Goal: Task Accomplishment & Management: Complete application form

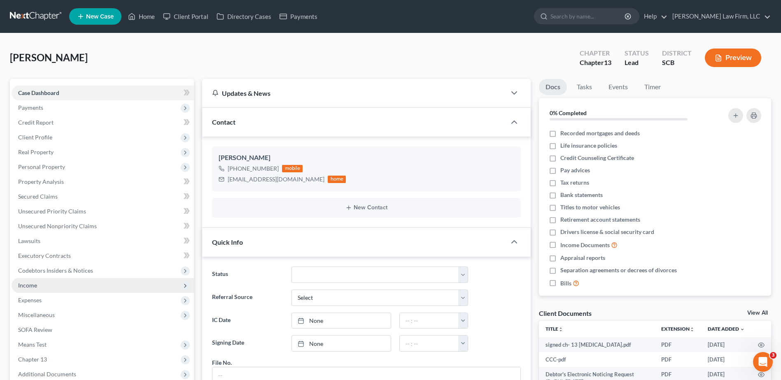
click at [57, 285] on span "Income" at bounding box center [103, 285] width 182 height 15
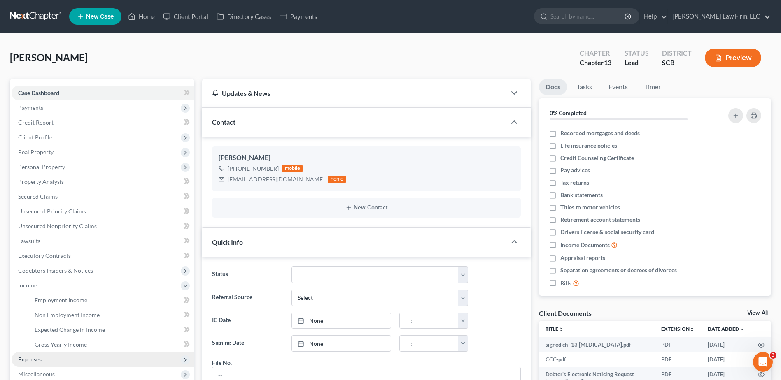
click at [40, 361] on span "Expenses" at bounding box center [29, 359] width 23 height 7
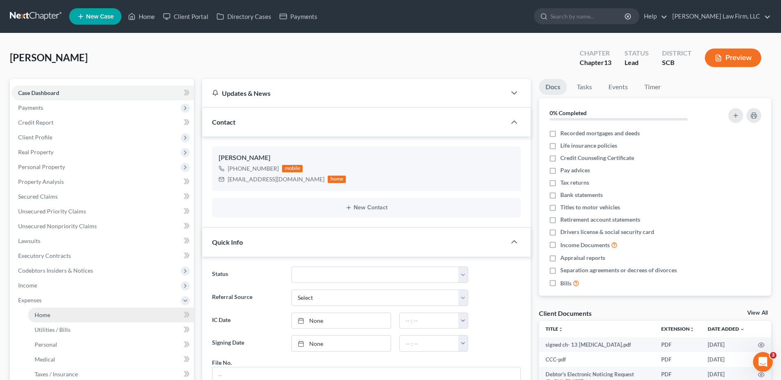
click at [57, 315] on link "Home" at bounding box center [111, 315] width 166 height 15
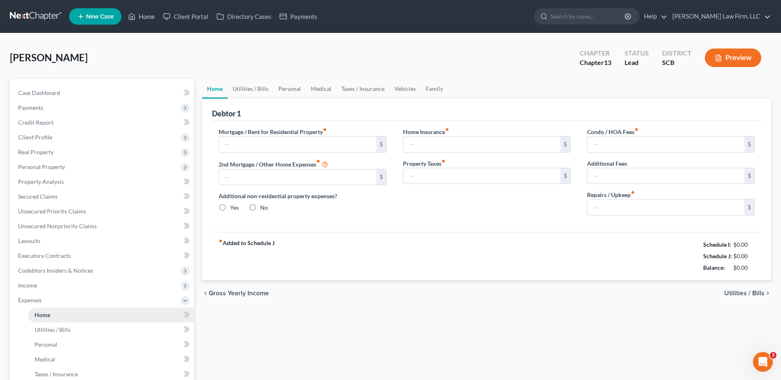
type input "1,467.20"
type input "0.00"
radio input "true"
type input "0.00"
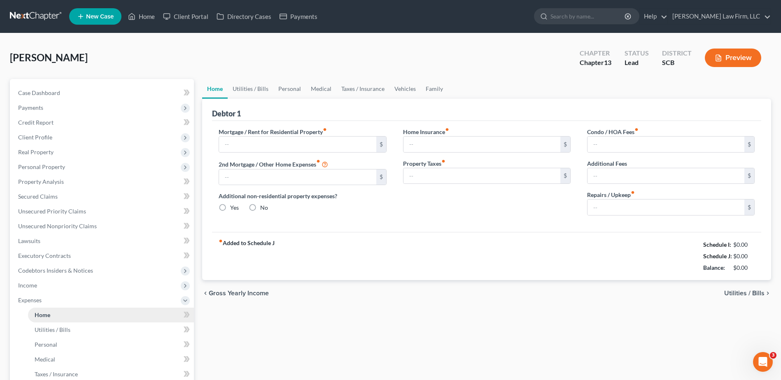
type input "0.00"
click at [252, 91] on link "Utilities / Bills" at bounding box center [251, 89] width 46 height 20
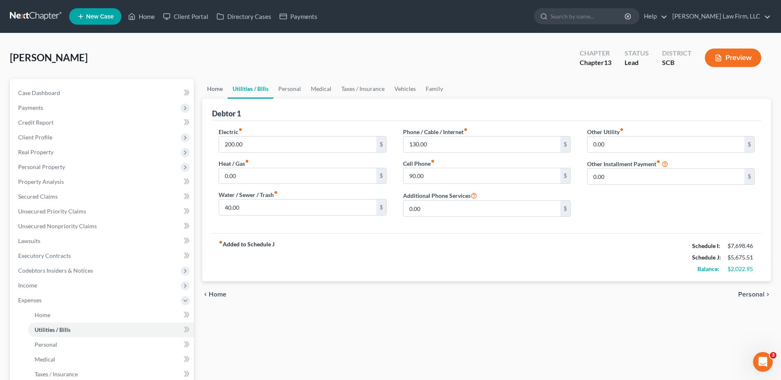
click at [218, 89] on link "Home" at bounding box center [215, 89] width 26 height 20
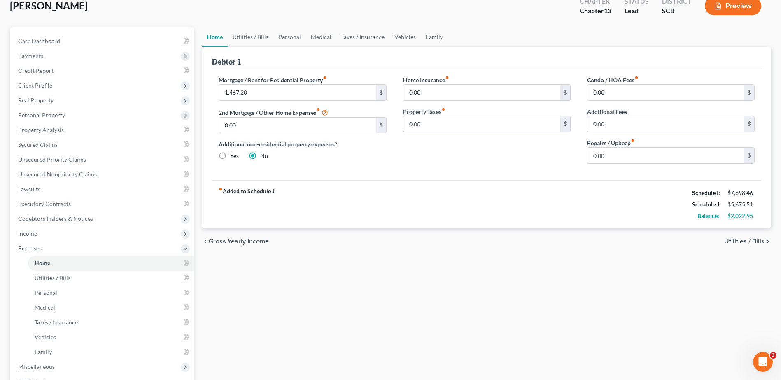
scroll to position [205, 0]
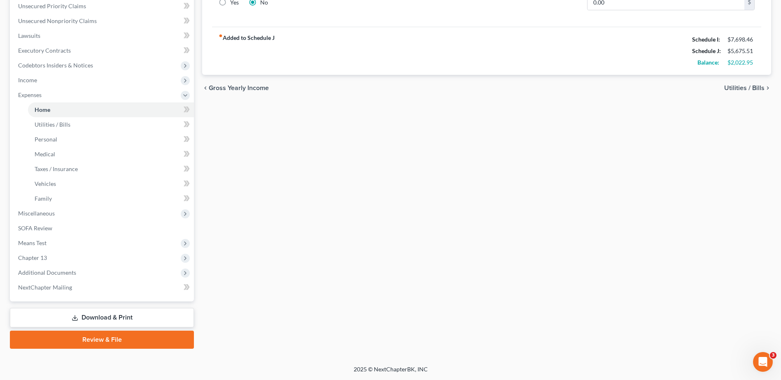
click at [113, 318] on link "Download & Print" at bounding box center [102, 317] width 184 height 19
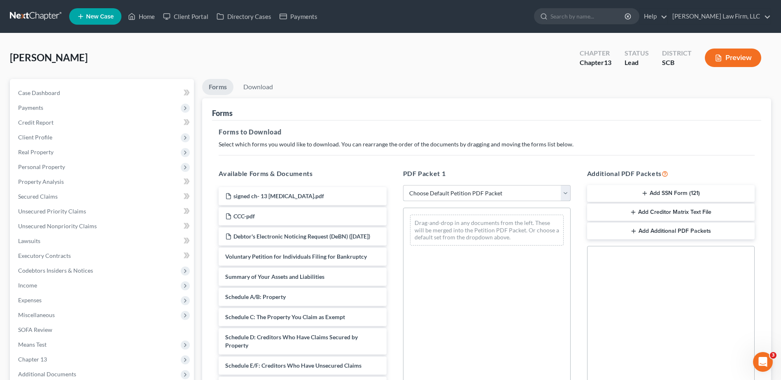
click at [480, 189] on select "Choose Default Petition PDF Packet Complete Bankruptcy Petition (all forms and …" at bounding box center [487, 193] width 168 height 16
select select "9"
click at [403, 185] on select "Choose Default Petition PDF Packet Complete Bankruptcy Petition (all forms and …" at bounding box center [487, 193] width 168 height 16
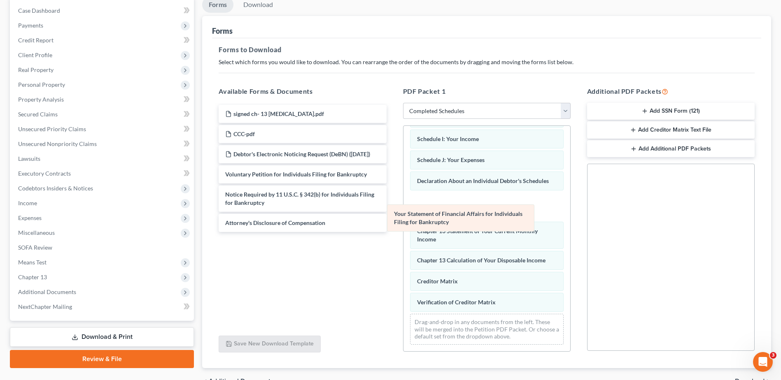
scroll to position [145, 0]
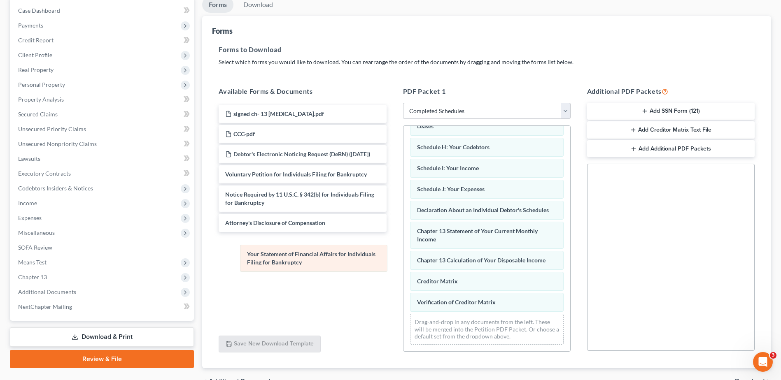
drag, startPoint x: 478, startPoint y: 207, endPoint x: 300, endPoint y: 260, distance: 185.9
click at [403, 260] on div "Your Statement of Financial Affairs for Individuals Filing for Bankruptcy Summa…" at bounding box center [486, 170] width 167 height 363
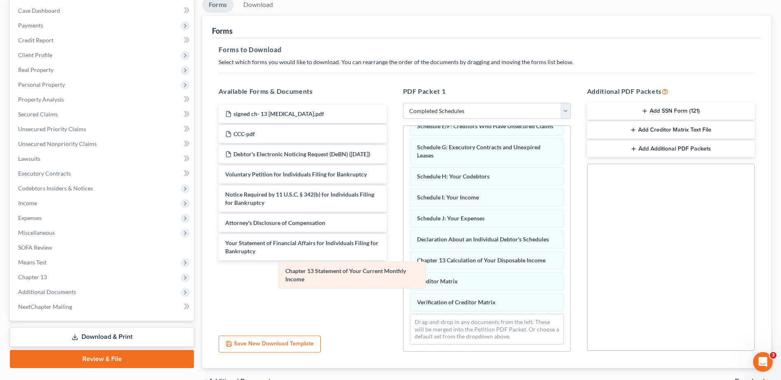
scroll to position [116, 0]
drag, startPoint x: 475, startPoint y: 233, endPoint x: 296, endPoint y: 277, distance: 184.7
click at [403, 277] on div "Chapter 13 Statement of Your Current Monthly Income Summary of Your Assets and …" at bounding box center [486, 184] width 167 height 333
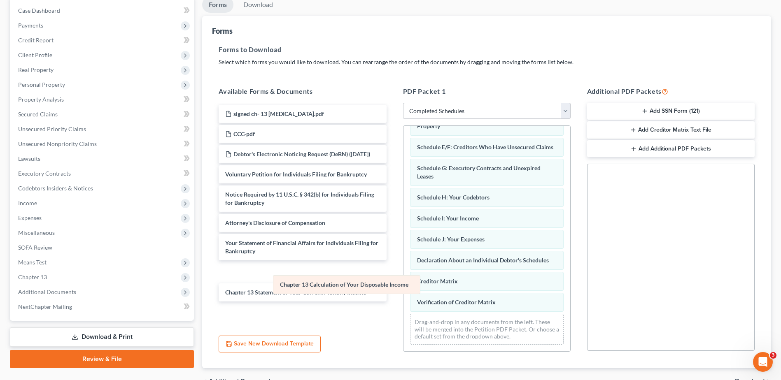
scroll to position [95, 0]
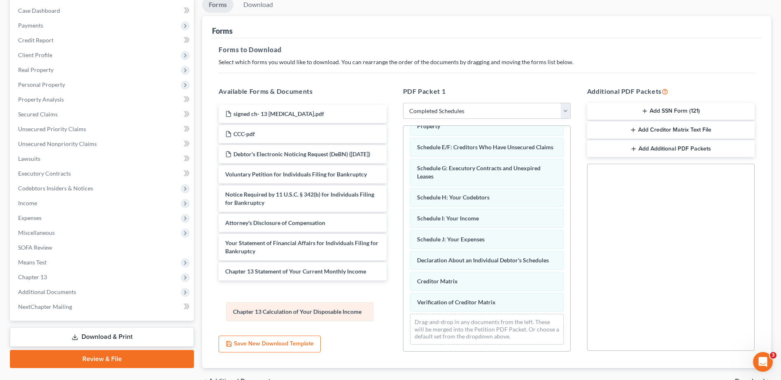
drag, startPoint x: 448, startPoint y: 260, endPoint x: 265, endPoint y: 304, distance: 188.3
click at [403, 304] on div "Chapter 13 Calculation of Your Disposable Income Summary of Your Assets and Lia…" at bounding box center [486, 195] width 167 height 312
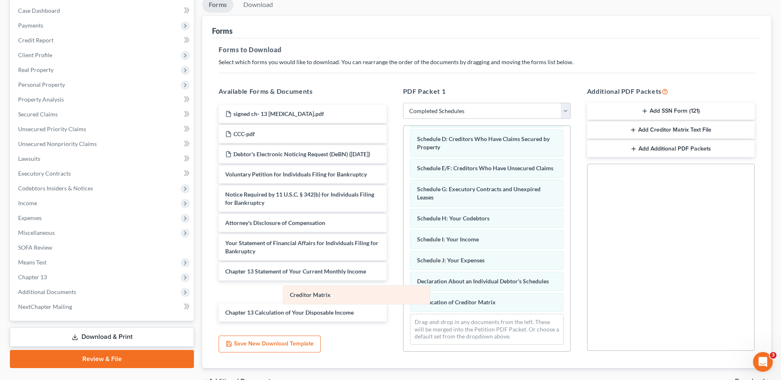
scroll to position [74, 0]
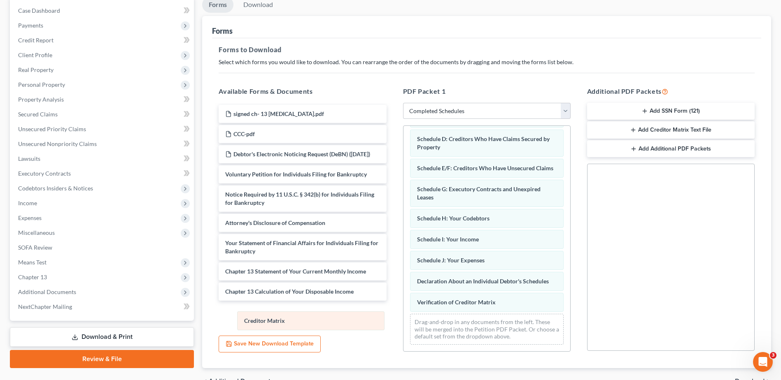
drag, startPoint x: 446, startPoint y: 281, endPoint x: 274, endPoint y: 319, distance: 176.2
click at [403, 319] on div "Creditor Matrix Summary of Your Assets and Liabilities Schedule A/B: Property S…" at bounding box center [486, 205] width 167 height 291
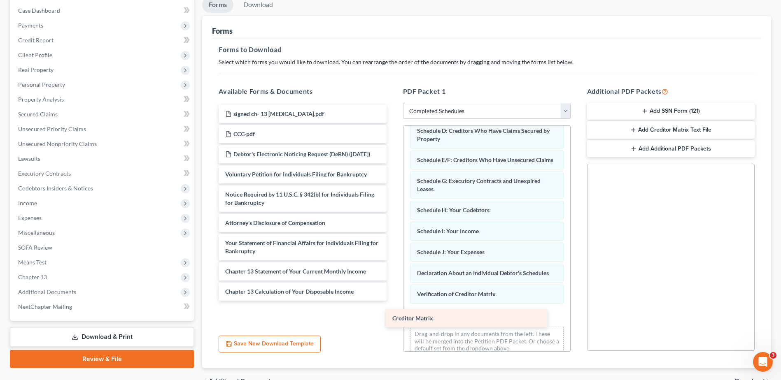
scroll to position [100, 0]
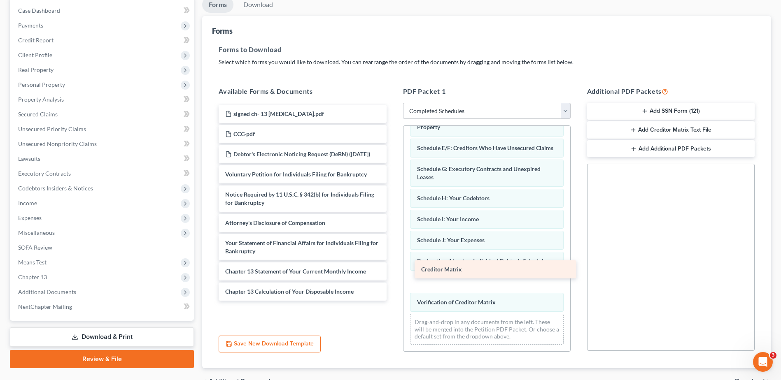
drag, startPoint x: 310, startPoint y: 320, endPoint x: 506, endPoint y: 270, distance: 202.3
click at [393, 270] on div "Creditor Matrix signed ch- 13 [MEDICAL_DATA].pdf CCC-pdf Debtor's Electronic No…" at bounding box center [302, 203] width 181 height 196
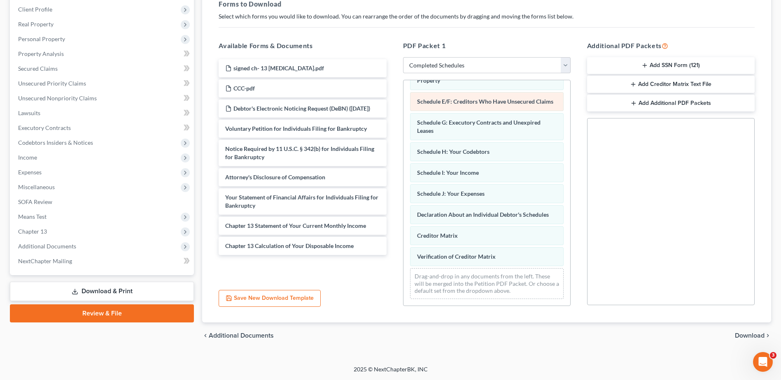
scroll to position [95, 0]
click at [753, 335] on span "Download" at bounding box center [750, 336] width 30 height 7
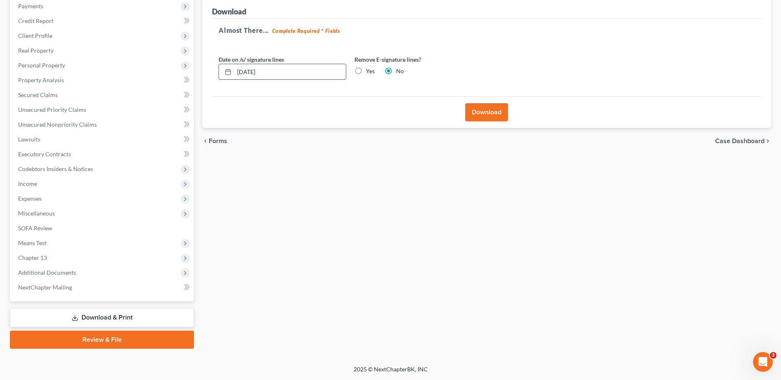
click at [317, 78] on input "[DATE]" at bounding box center [290, 72] width 112 height 16
click at [366, 70] on label "Yes" at bounding box center [370, 71] width 9 height 8
click at [369, 70] on input "Yes" at bounding box center [371, 69] width 5 height 5
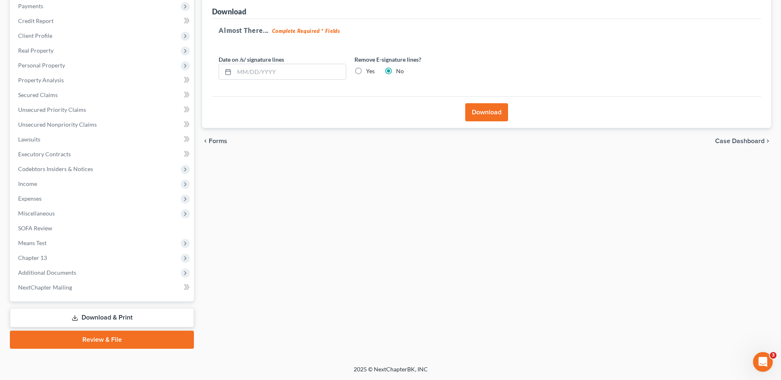
radio input "true"
radio input "false"
click at [483, 115] on button "Download" at bounding box center [486, 112] width 43 height 18
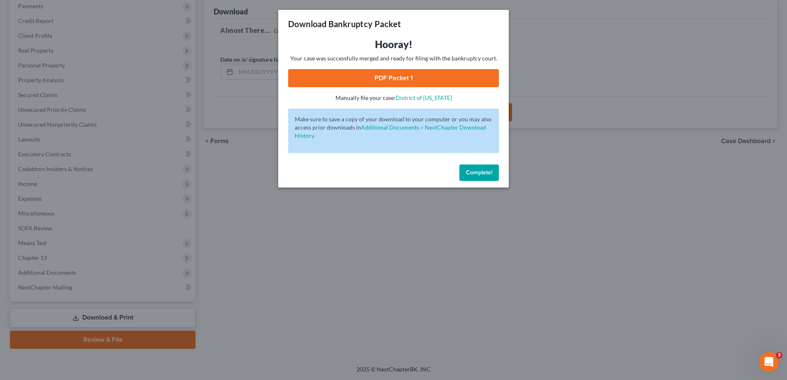
click at [437, 79] on link "PDF Packet 1" at bounding box center [393, 78] width 211 height 18
click at [470, 171] on span "Complete!" at bounding box center [479, 172] width 26 height 7
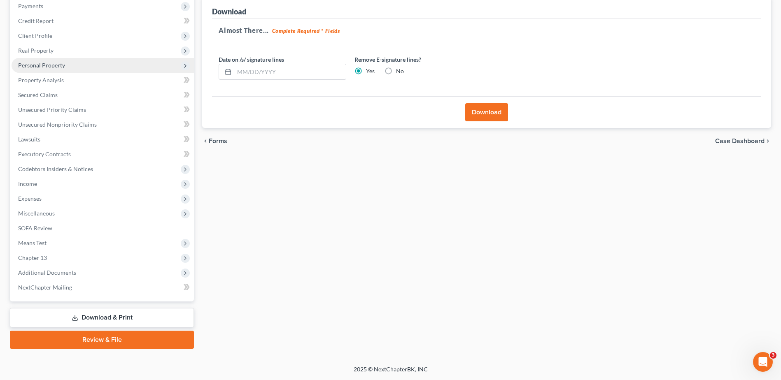
click at [77, 63] on span "Personal Property" at bounding box center [103, 65] width 182 height 15
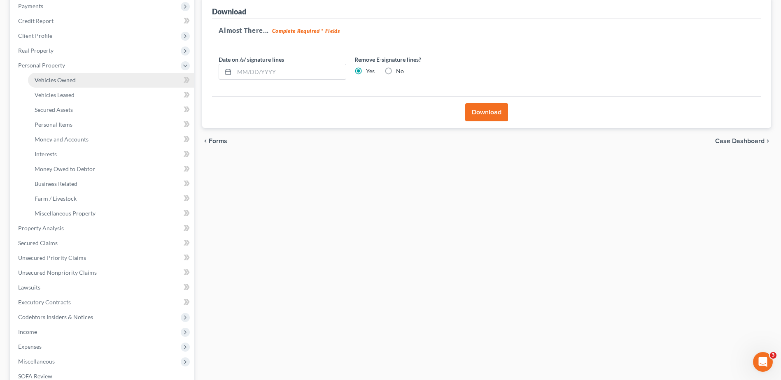
click at [74, 82] on span "Vehicles Owned" at bounding box center [55, 80] width 41 height 7
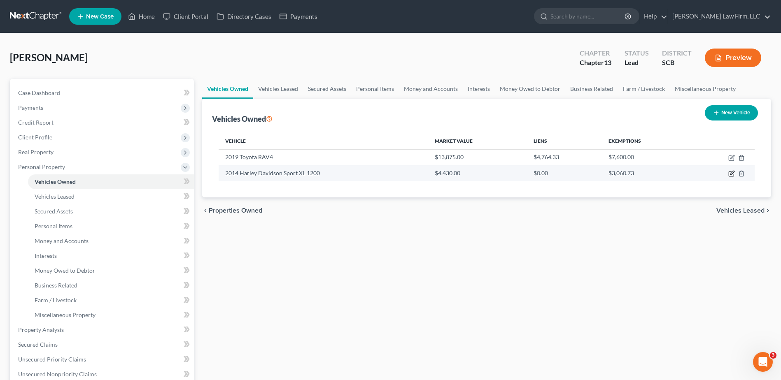
click at [729, 173] on icon "button" at bounding box center [731, 173] width 7 height 7
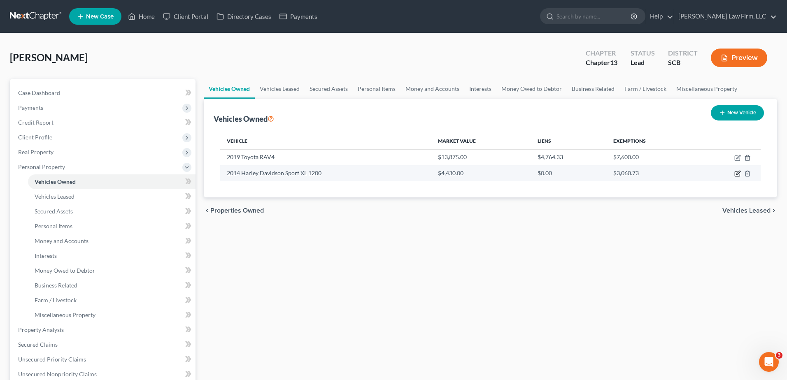
select select "0"
select select "12"
select select "3"
select select "0"
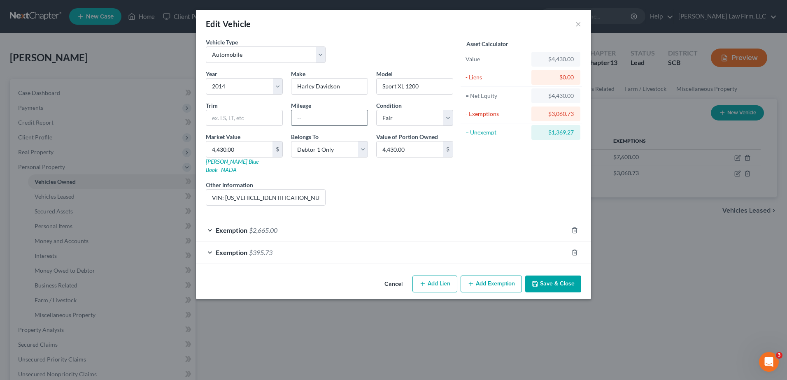
click at [312, 117] on input "text" at bounding box center [329, 118] width 76 height 16
type input "7,112"
click at [552, 276] on button "Save & Close" at bounding box center [553, 284] width 56 height 17
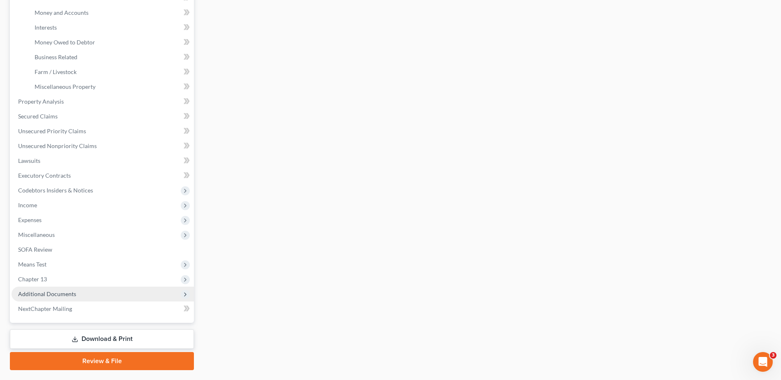
scroll to position [250, 0]
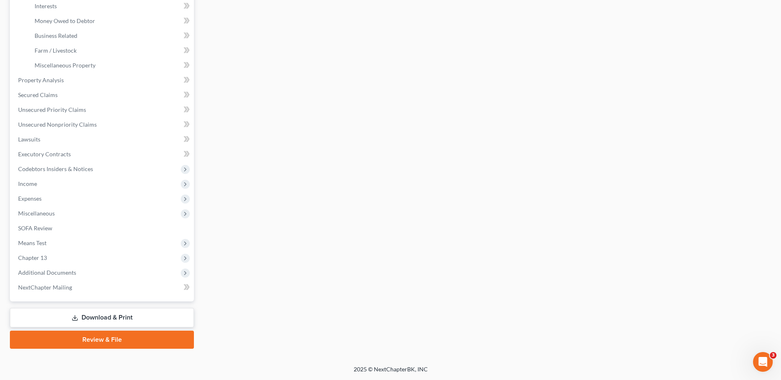
click at [94, 315] on link "Download & Print" at bounding box center [102, 317] width 184 height 19
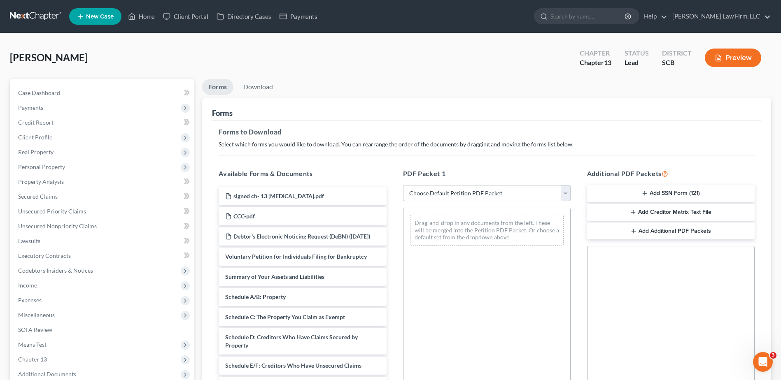
click at [468, 195] on select "Choose Default Petition PDF Packet Complete Bankruptcy Petition (all forms and …" at bounding box center [487, 193] width 168 height 16
select select "9"
click at [403, 185] on select "Choose Default Petition PDF Packet Complete Bankruptcy Petition (all forms and …" at bounding box center [487, 193] width 168 height 16
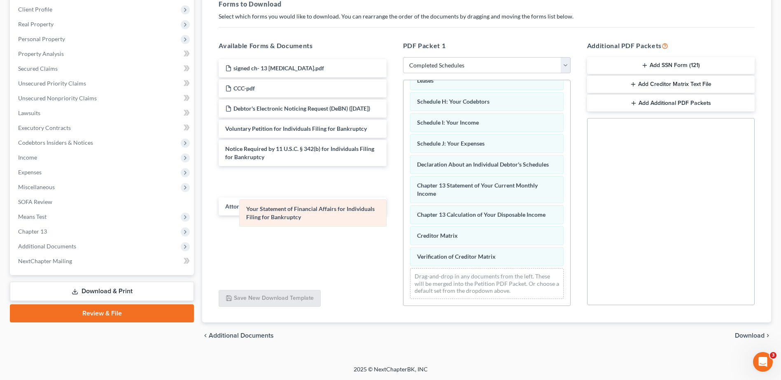
scroll to position [145, 0]
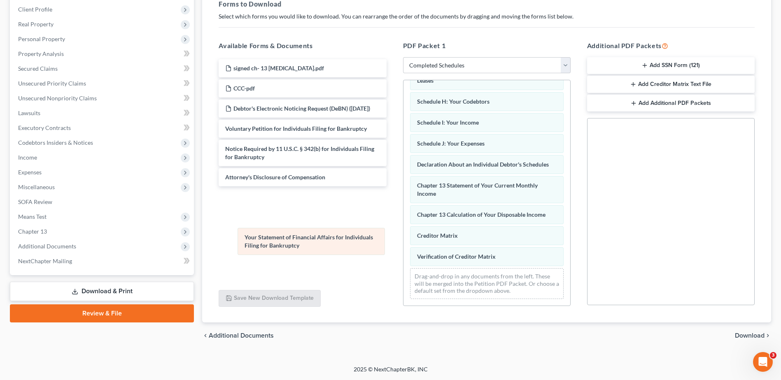
drag, startPoint x: 459, startPoint y: 157, endPoint x: 289, endPoint y: 218, distance: 180.0
click at [403, 218] on div "Your Statement of Financial Affairs for Individuals Filing for Bankruptcy Summa…" at bounding box center [486, 124] width 167 height 363
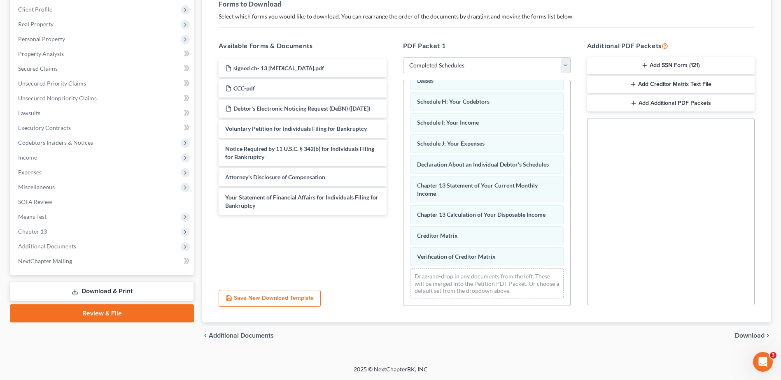
scroll to position [116, 0]
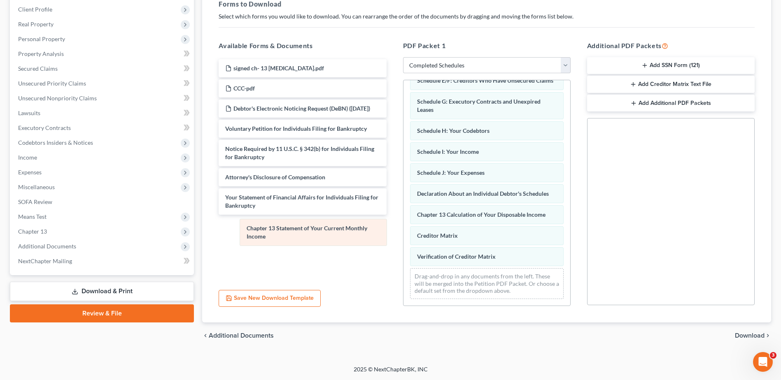
drag, startPoint x: 422, startPoint y: 192, endPoint x: 245, endPoint y: 241, distance: 183.3
click at [403, 241] on div "Chapter 13 Statement of Your Current Monthly Income Summary of Your Assets and …" at bounding box center [486, 138] width 167 height 333
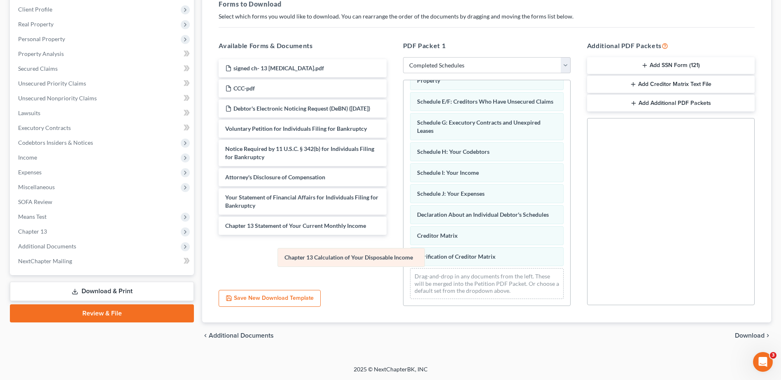
scroll to position [95, 0]
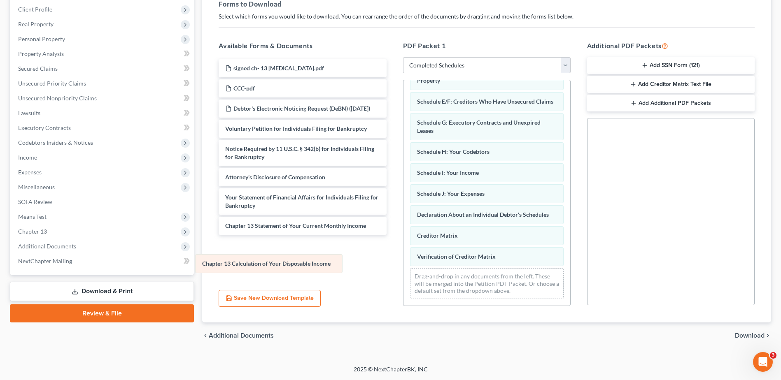
drag, startPoint x: 440, startPoint y: 215, endPoint x: 253, endPoint y: 248, distance: 189.7
click at [403, 248] on div "Chapter 13 Calculation of Your Disposable Income Summary of Your Assets and Lia…" at bounding box center [486, 149] width 167 height 312
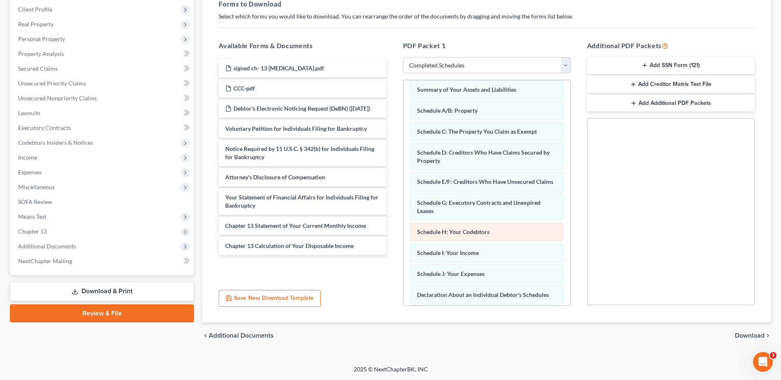
scroll to position [0, 0]
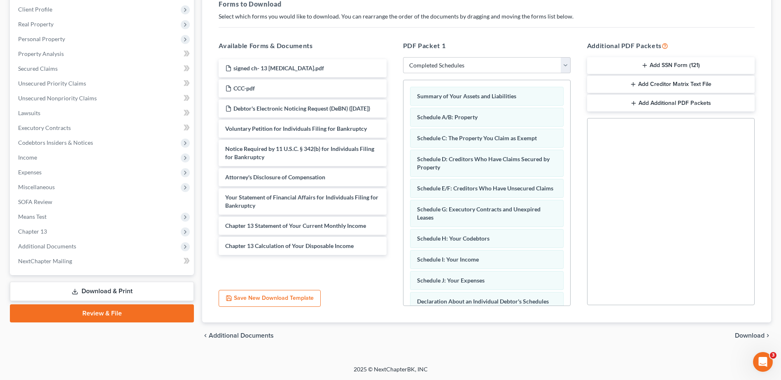
click at [755, 338] on span "Download" at bounding box center [750, 336] width 30 height 7
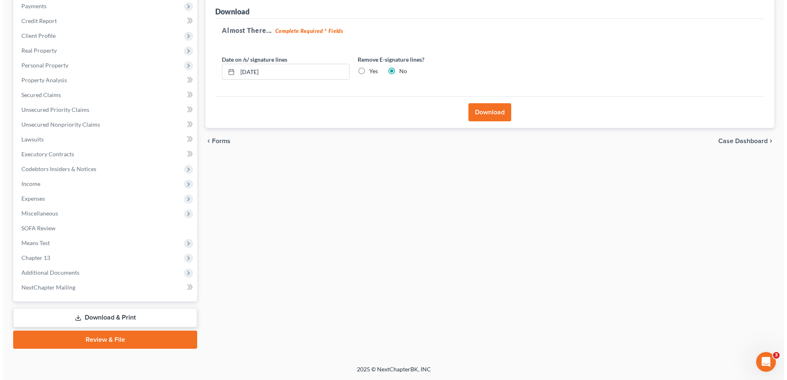
scroll to position [102, 0]
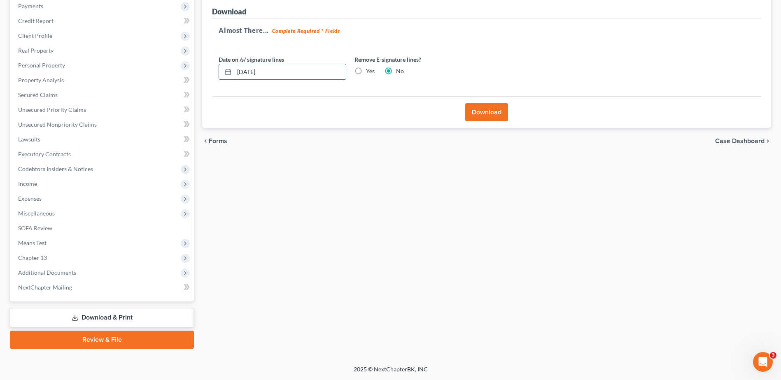
click at [292, 69] on input "[DATE]" at bounding box center [290, 72] width 112 height 16
click at [366, 72] on label "Yes" at bounding box center [370, 71] width 9 height 8
click at [369, 72] on input "Yes" at bounding box center [371, 69] width 5 height 5
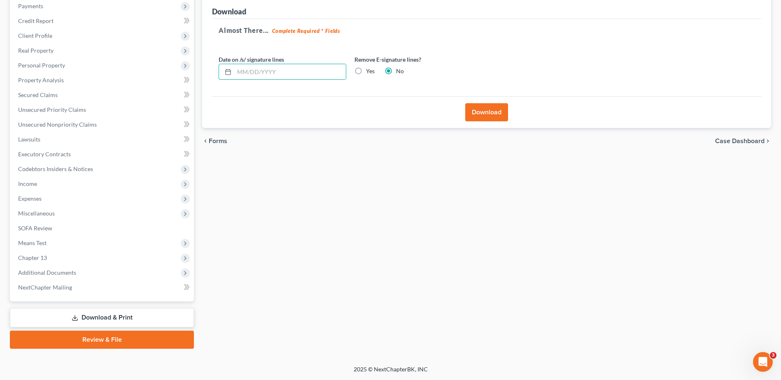
radio input "true"
radio input "false"
click at [487, 113] on button "Download" at bounding box center [486, 112] width 43 height 18
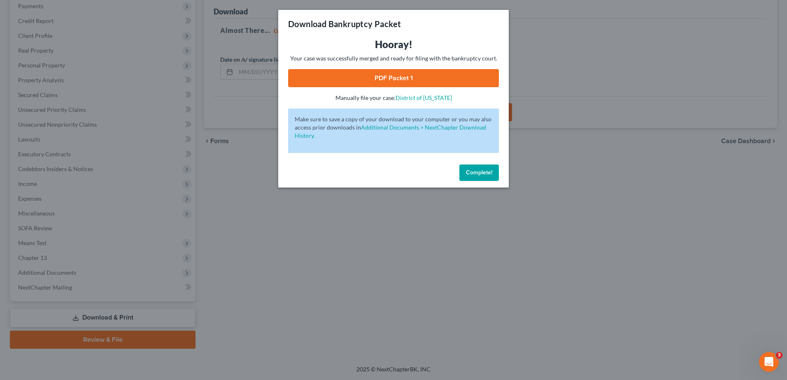
click at [370, 78] on link "PDF Packet 1" at bounding box center [393, 78] width 211 height 18
